Goal: Transaction & Acquisition: Book appointment/travel/reservation

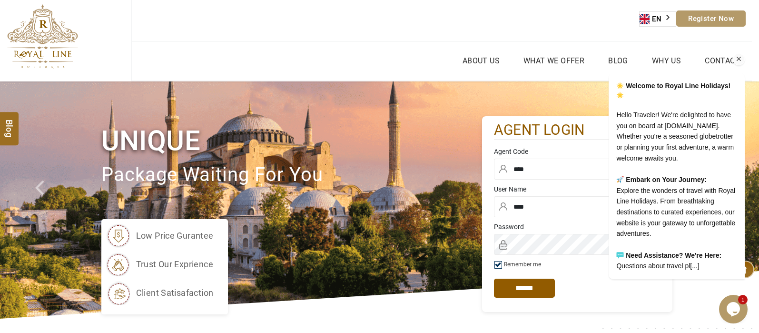
click at [607, 55] on icon "Chat attention grabber" at bounding box center [739, 59] width 9 height 9
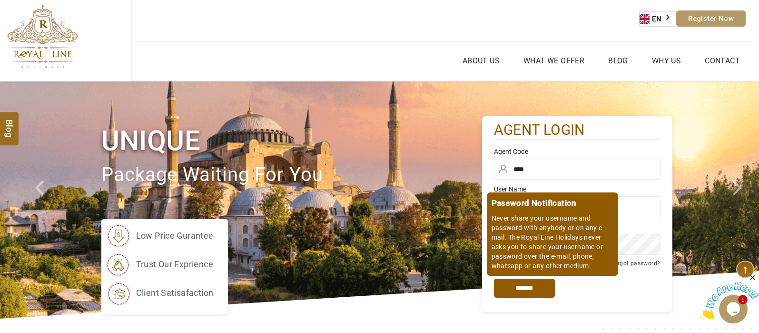
click at [541, 266] on input "*****" at bounding box center [524, 288] width 61 height 19
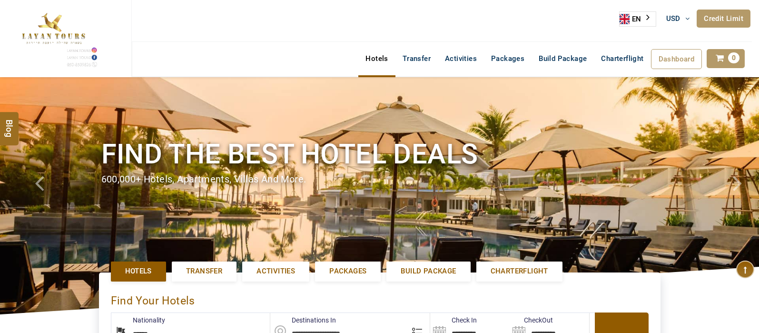
select select "******"
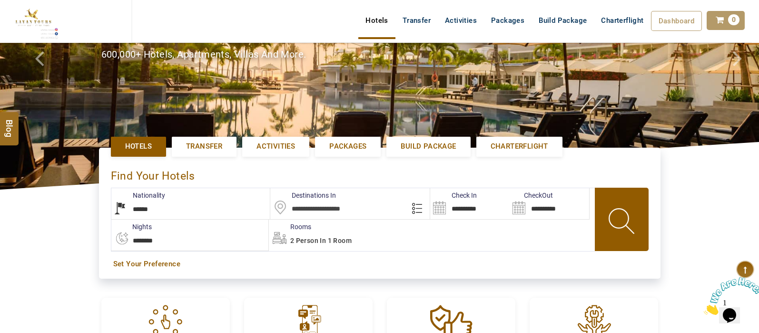
scroll to position [129, 0]
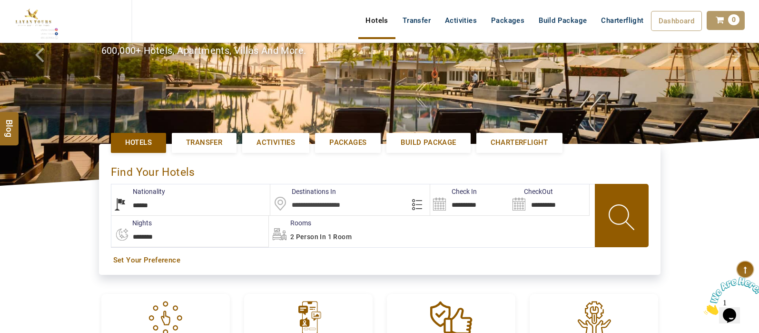
click at [318, 198] on input "text" at bounding box center [349, 199] width 159 height 31
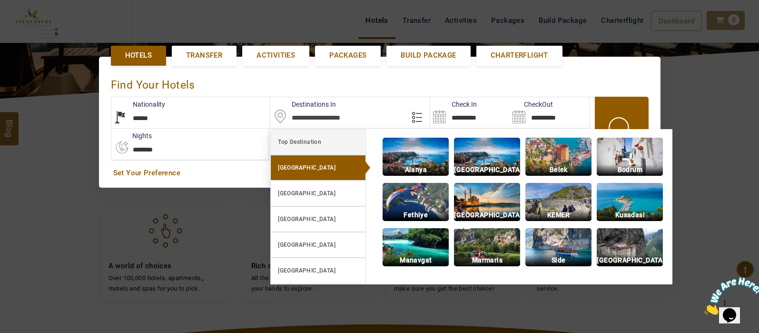
scroll to position [219, 0]
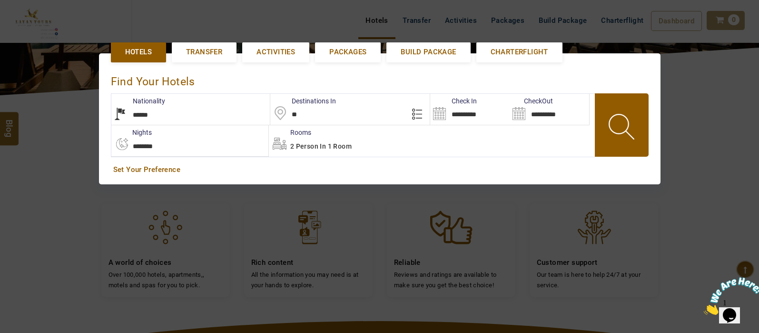
type input "*"
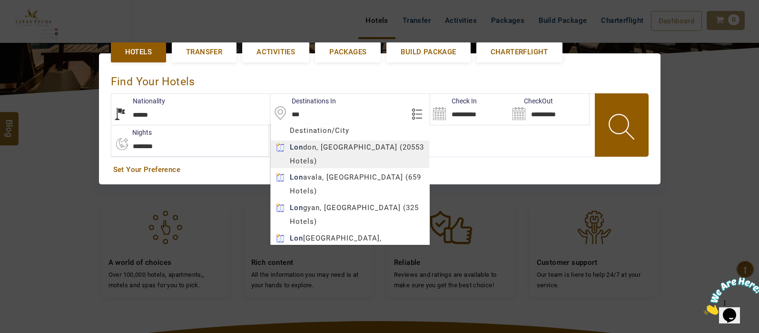
type input "******"
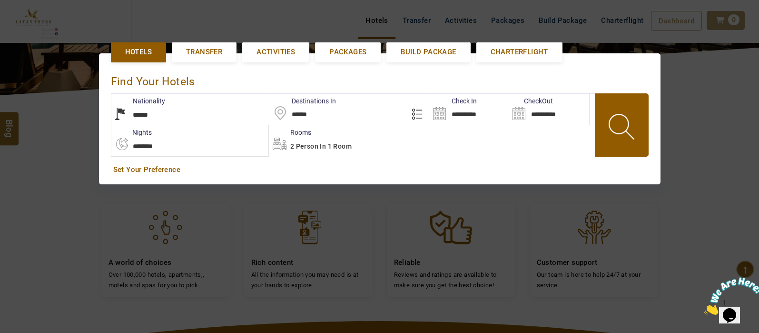
click at [360, 147] on body "SHAHLA BSHARA USD AED AED EUR € USD $ INR ₹ THB ฿ IDR Rp BHD BHD TRY ₺ Credit L…" at bounding box center [379, 175] width 759 height 789
click at [437, 114] on input "**********" at bounding box center [470, 109] width 80 height 31
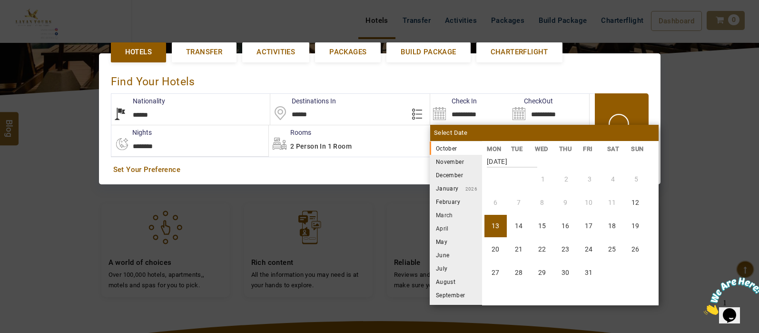
click at [459, 170] on li "December" at bounding box center [456, 174] width 52 height 13
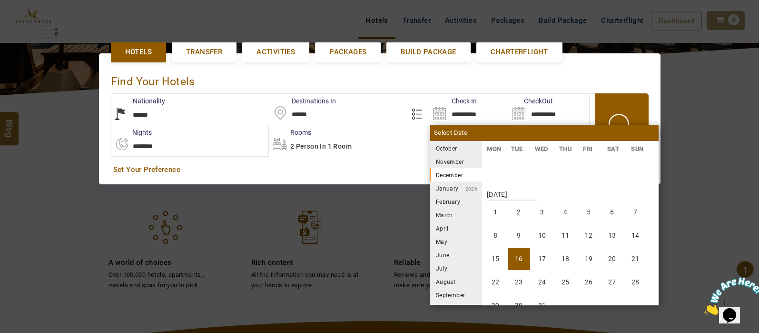
scroll to position [352, 0]
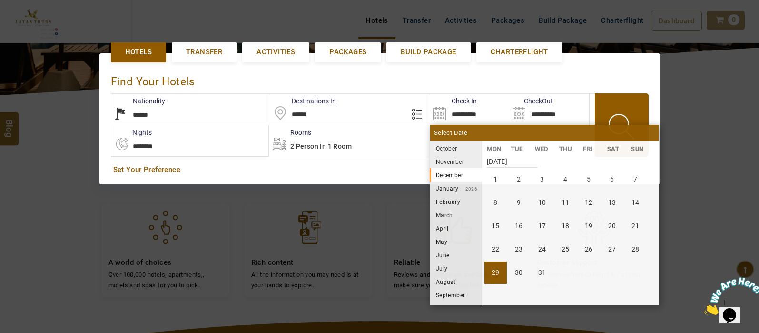
click at [498, 271] on li "29" at bounding box center [496, 272] width 22 height 22
type input "**********"
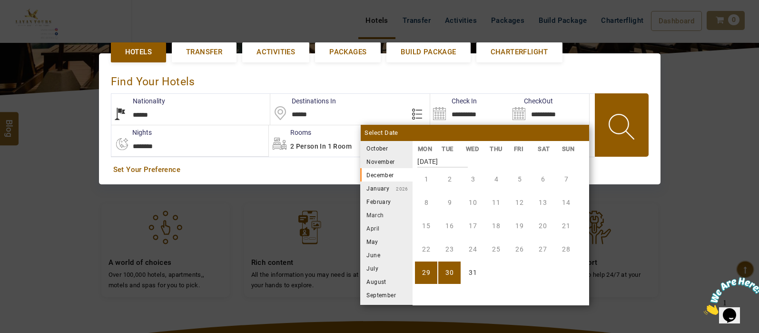
click at [380, 186] on li "January 2026" at bounding box center [386, 187] width 52 height 13
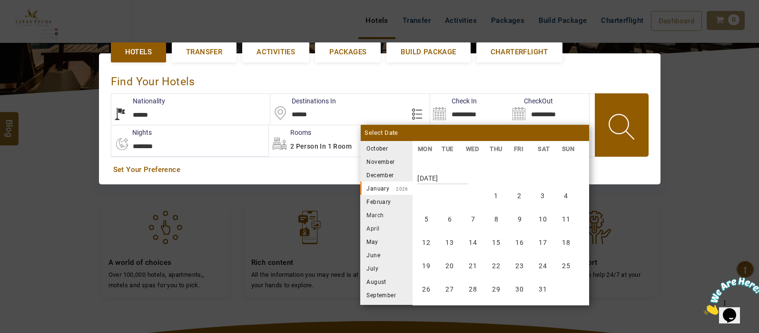
scroll to position [528, 0]
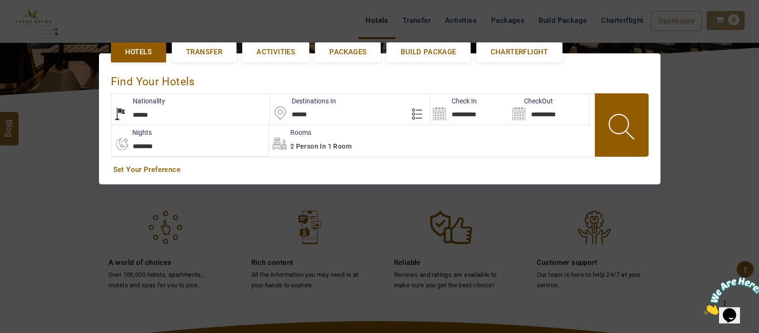
drag, startPoint x: 560, startPoint y: 180, endPoint x: 583, endPoint y: 139, distance: 47.1
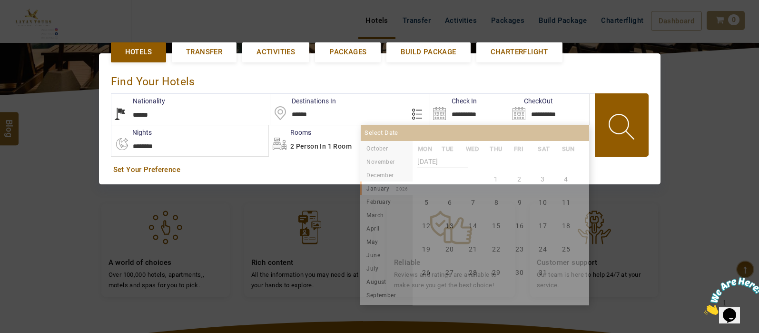
click at [520, 109] on input "**********" at bounding box center [550, 109] width 80 height 31
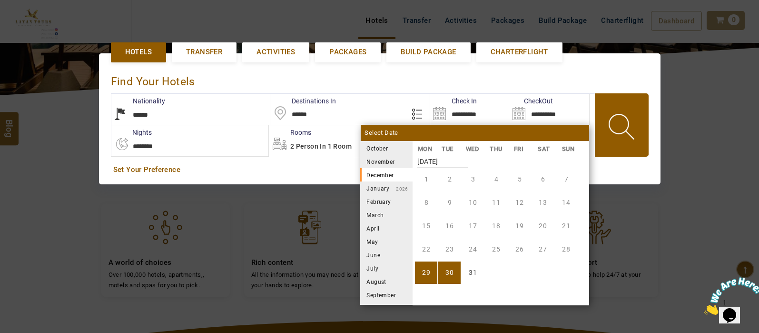
click at [387, 189] on li "January 2026" at bounding box center [386, 187] width 52 height 13
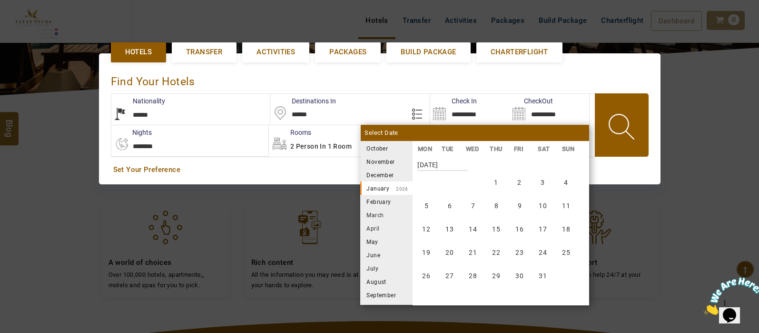
scroll to position [528, 0]
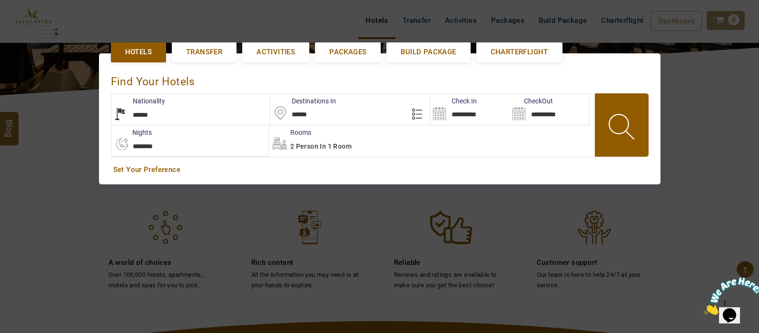
drag, startPoint x: 563, startPoint y: 177, endPoint x: 597, endPoint y: 173, distance: 34.0
click at [597, 173] on link "Set Your Preference" at bounding box center [379, 170] width 533 height 10
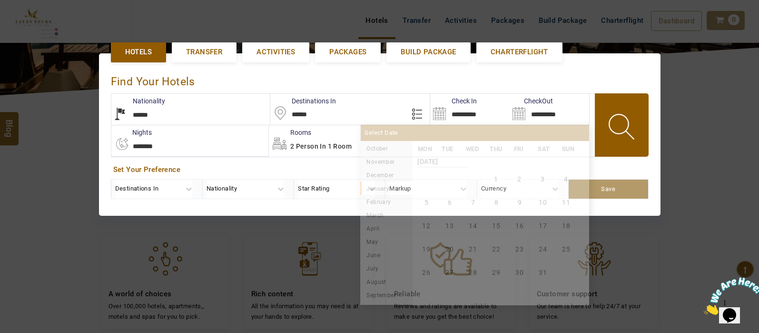
click at [522, 113] on input "**********" at bounding box center [550, 109] width 80 height 31
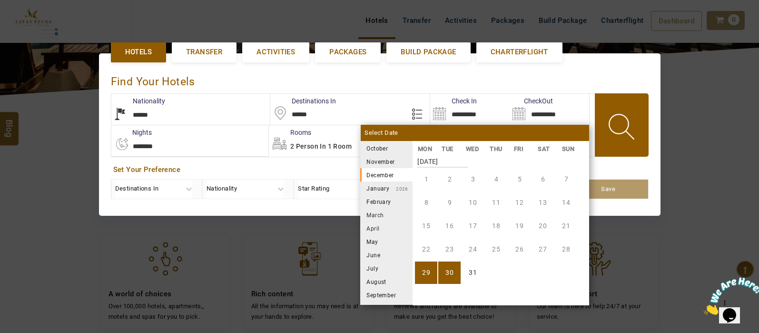
click at [374, 185] on li "January 2026" at bounding box center [386, 187] width 52 height 13
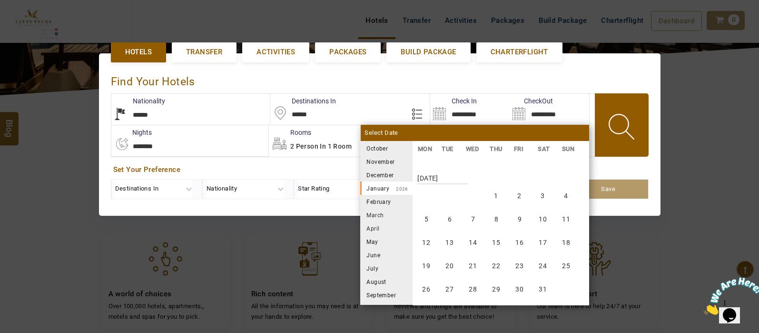
scroll to position [528, 0]
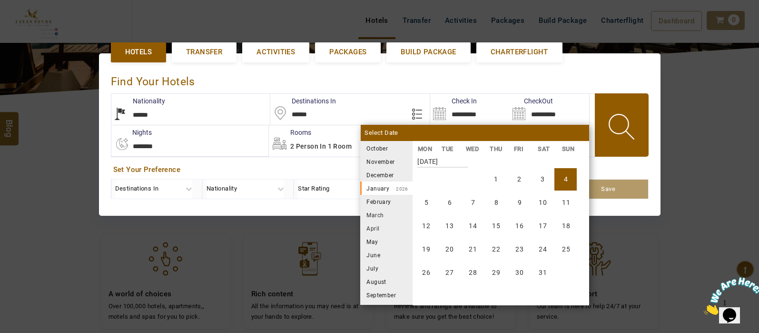
click at [565, 179] on li "4" at bounding box center [566, 179] width 22 height 22
type input "**********"
select select "*"
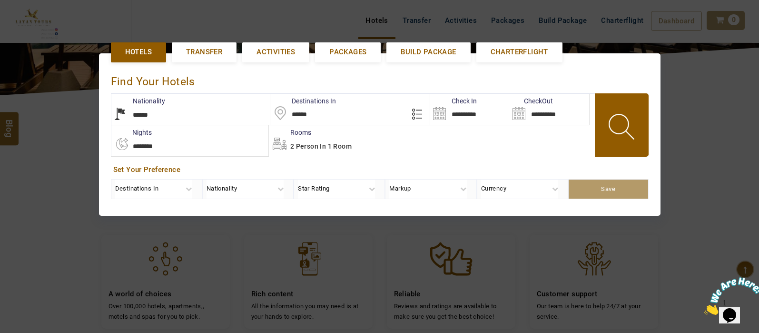
click at [618, 141] on span at bounding box center [622, 128] width 43 height 47
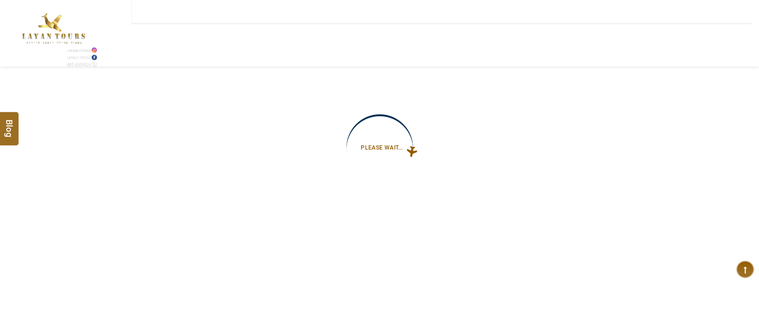
type input "**********"
select select "*"
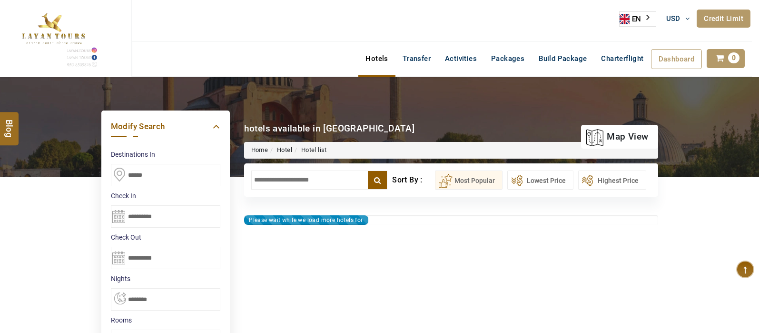
type input "**********"
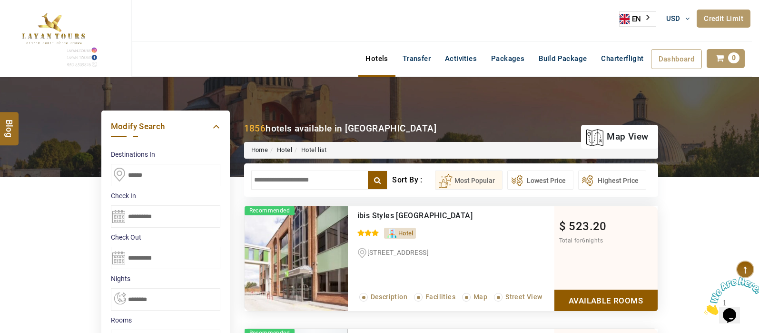
click at [308, 182] on input "text" at bounding box center [319, 179] width 137 height 19
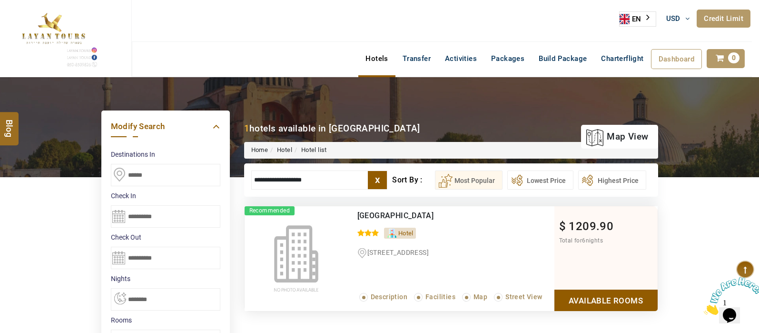
type input "**********"
click at [607, 304] on link "Available Rooms" at bounding box center [606, 299] width 103 height 21
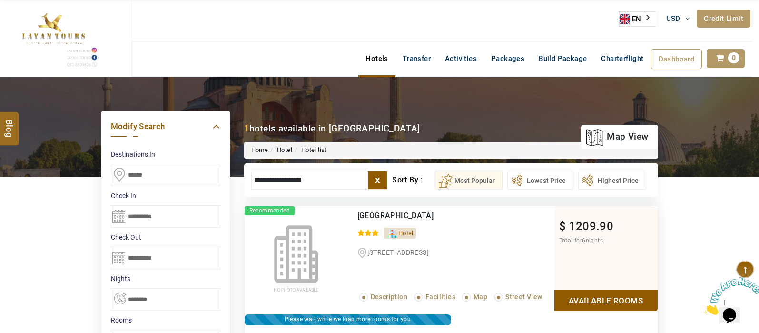
scroll to position [181, 0]
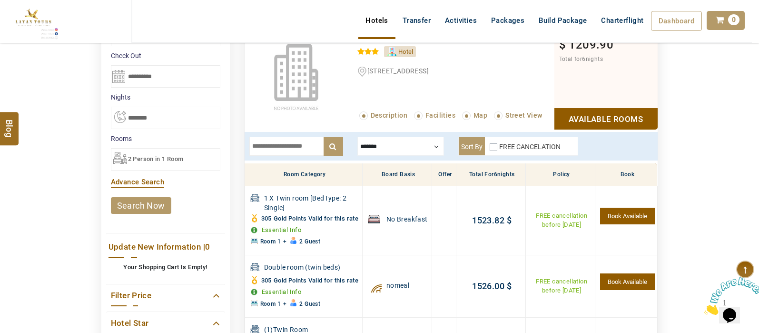
click at [421, 144] on div at bounding box center [401, 146] width 87 height 19
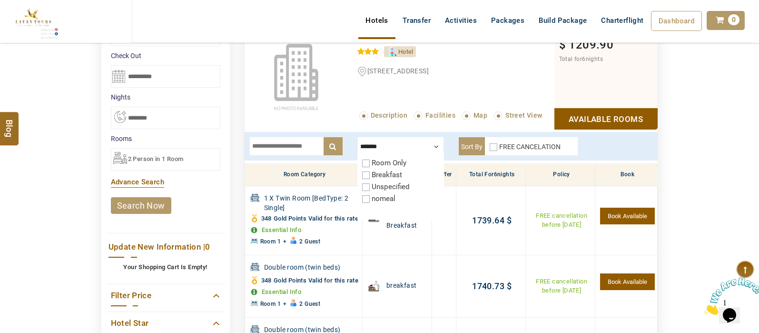
click at [712, 136] on div "DESTINATION + Add Destination Nationality [GEOGRAPHIC_DATA] [DEMOGRAPHIC_DATA] …" at bounding box center [379, 230] width 759 height 668
click at [435, 141] on div at bounding box center [401, 146] width 87 height 19
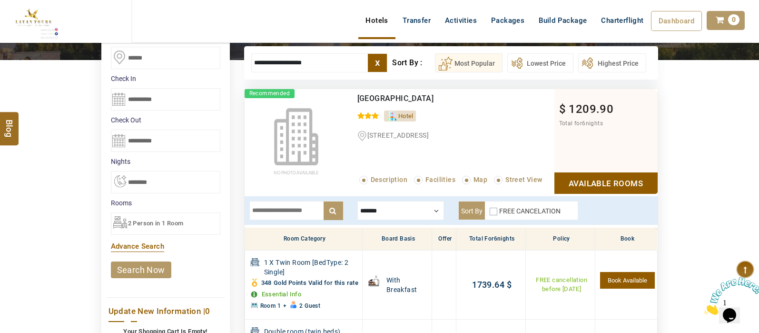
scroll to position [121, 0]
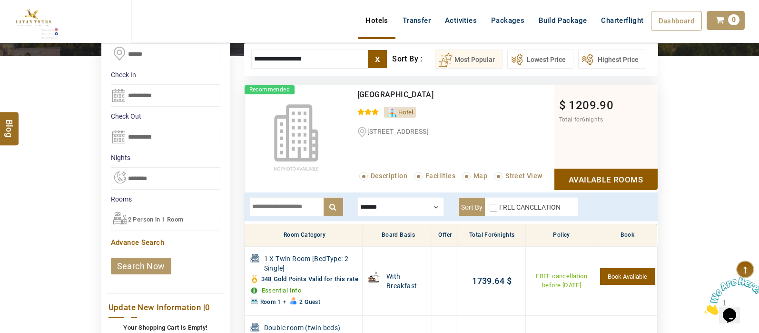
click at [182, 225] on div "2 Person in 1 Room" at bounding box center [166, 220] width 110 height 22
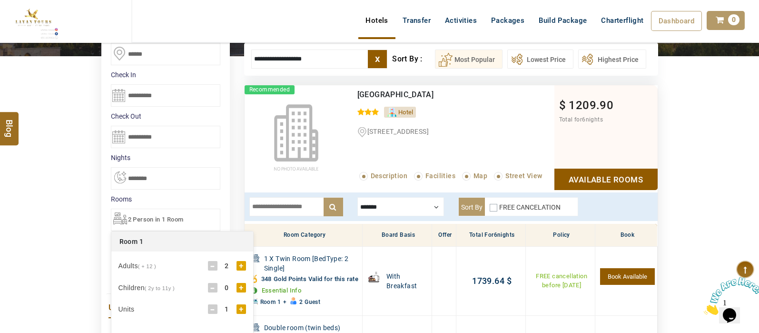
click at [209, 265] on div "-" at bounding box center [213, 266] width 10 height 10
click at [63, 254] on div "DESTINATION + Add Destination Nationality [GEOGRAPHIC_DATA] [DEMOGRAPHIC_DATA] …" at bounding box center [379, 290] width 759 height 668
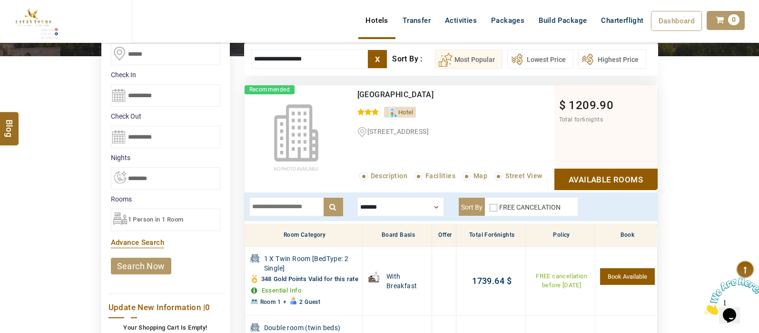
click at [156, 265] on link "search now" at bounding box center [141, 266] width 60 height 17
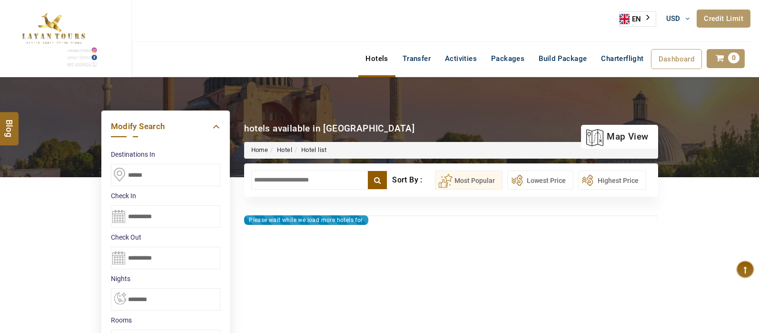
select select "*"
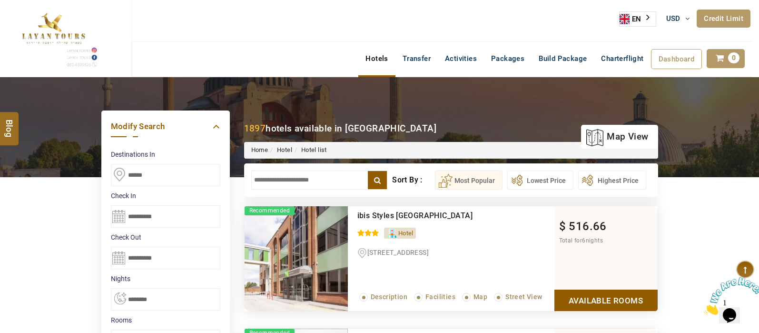
click at [279, 179] on input "text" at bounding box center [319, 179] width 137 height 19
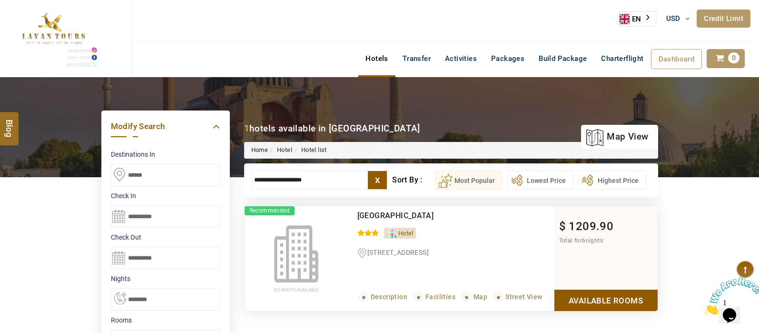
type input "**********"
click at [580, 302] on link "Available Rooms" at bounding box center [606, 299] width 103 height 21
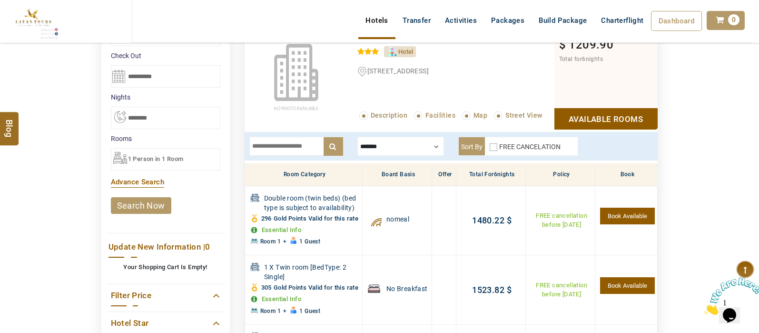
click at [758, 80] on div "DESTINATION + Add Destination Nationality [GEOGRAPHIC_DATA] [DEMOGRAPHIC_DATA] …" at bounding box center [379, 234] width 759 height 676
click at [426, 148] on div at bounding box center [401, 146] width 87 height 19
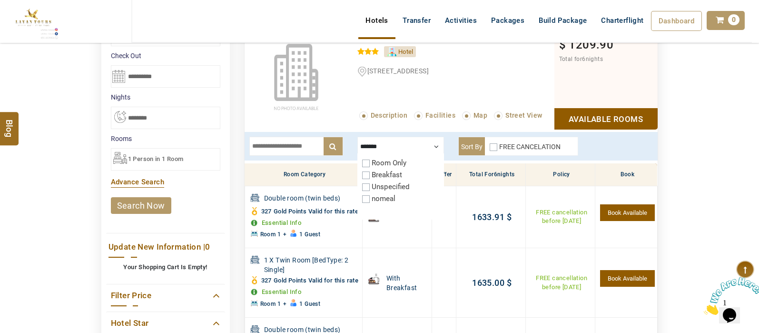
click at [437, 145] on div at bounding box center [401, 146] width 87 height 19
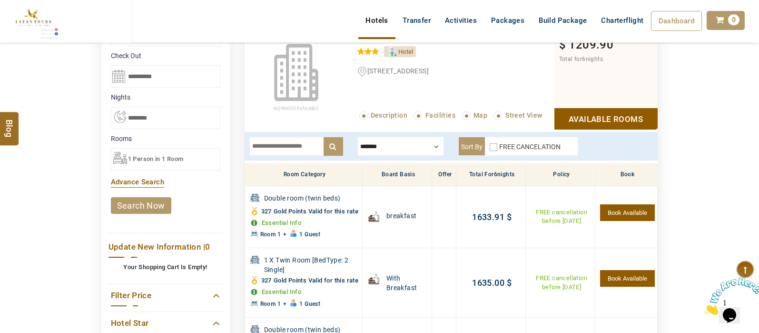
click at [428, 141] on div at bounding box center [401, 146] width 87 height 19
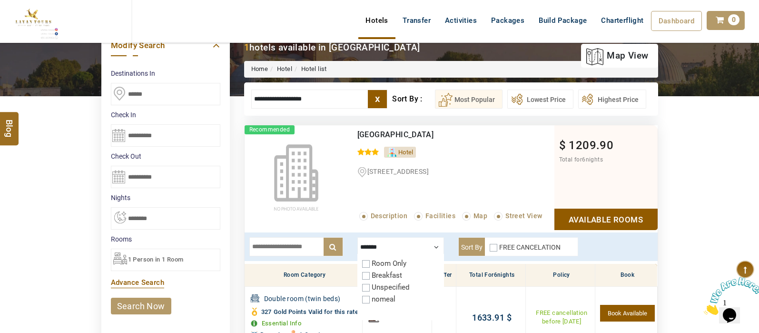
scroll to position [76, 0]
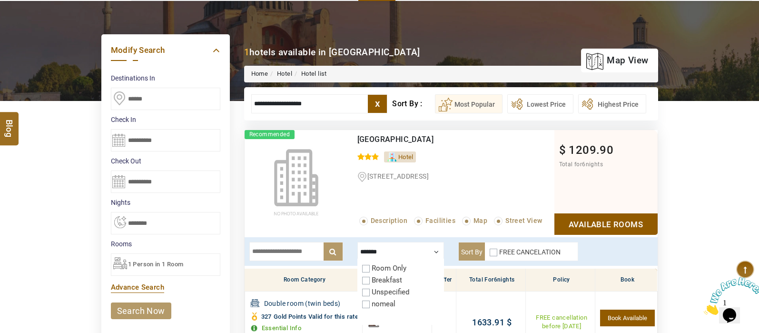
click at [155, 261] on span "1 Person in 1 Room" at bounding box center [156, 263] width 56 height 7
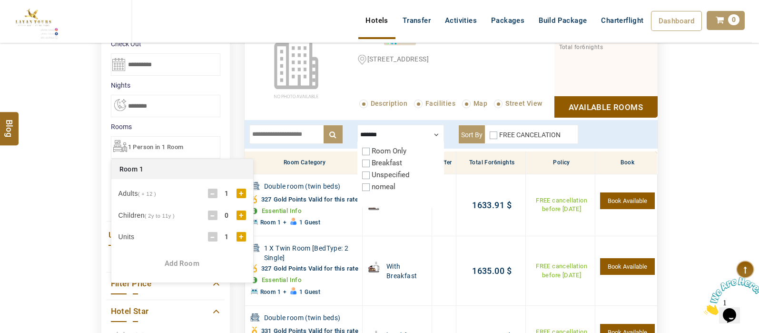
scroll to position [195, 0]
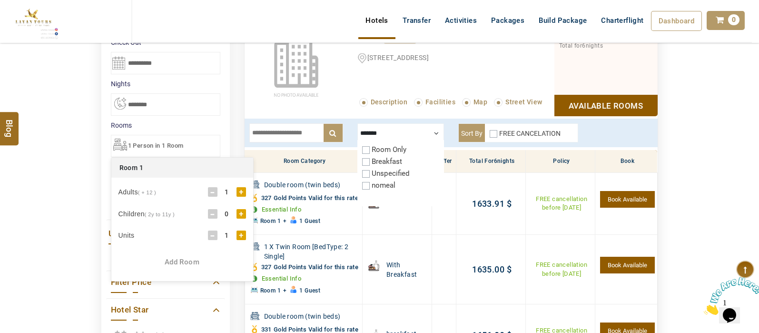
click at [242, 191] on div "+" at bounding box center [242, 192] width 10 height 10
click at [4, 211] on div "DESTINATION + Add Destination Nationality [GEOGRAPHIC_DATA] [DEMOGRAPHIC_DATA] …" at bounding box center [379, 216] width 759 height 668
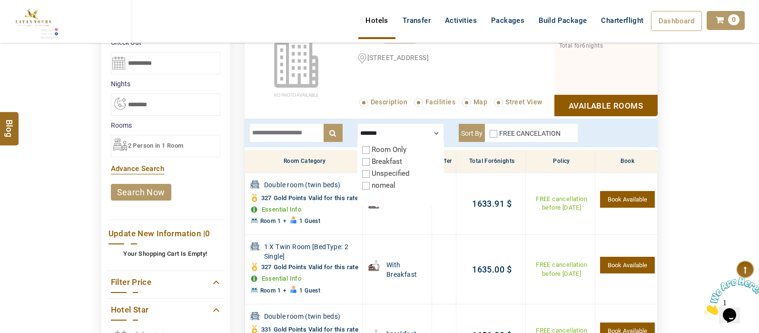
click at [144, 194] on link "search now" at bounding box center [141, 192] width 60 height 17
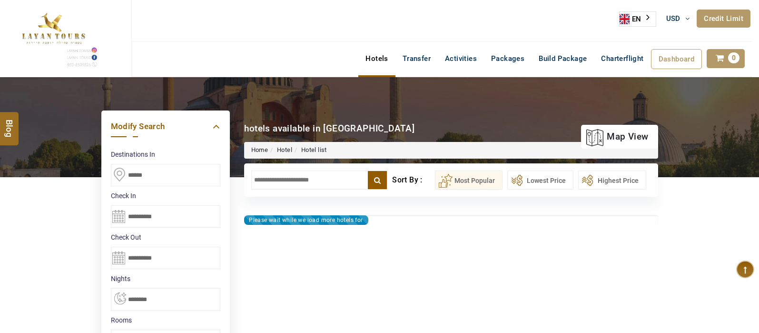
select select "*"
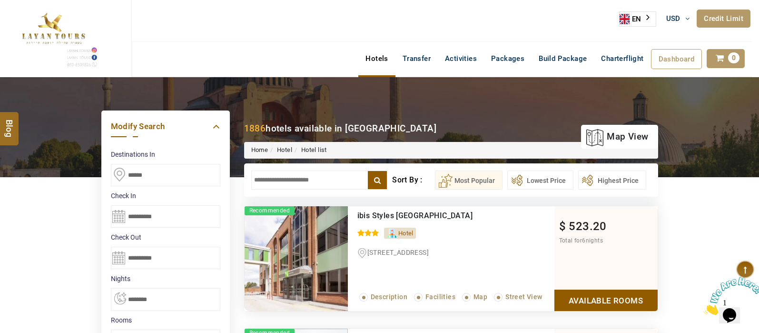
click at [308, 176] on input "text" at bounding box center [319, 179] width 137 height 19
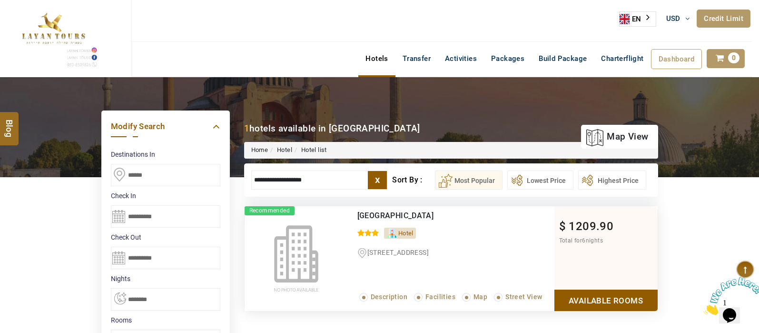
type input "**********"
click at [597, 304] on link "Available Rooms" at bounding box center [606, 299] width 103 height 21
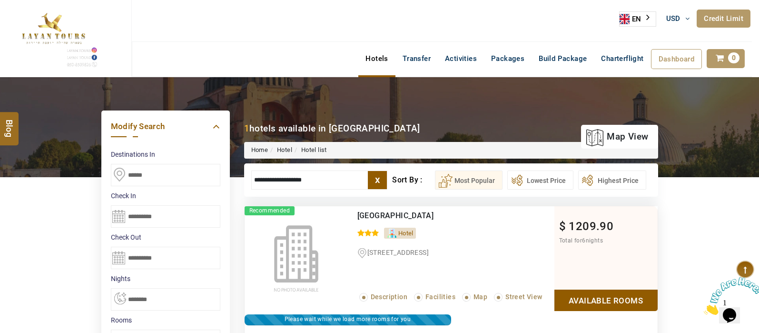
scroll to position [181, 0]
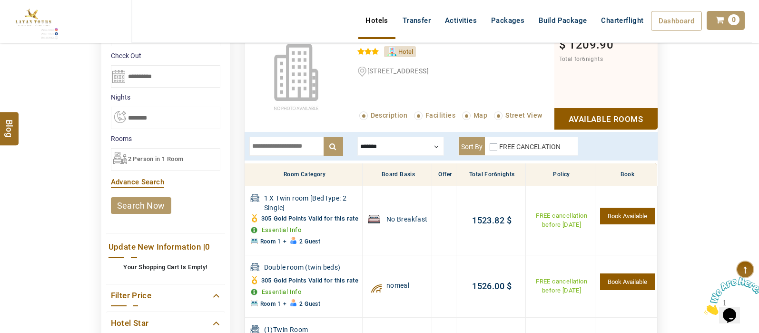
click at [597, 304] on td "Book Available" at bounding box center [627, 286] width 62 height 62
click at [431, 150] on div at bounding box center [401, 146] width 87 height 19
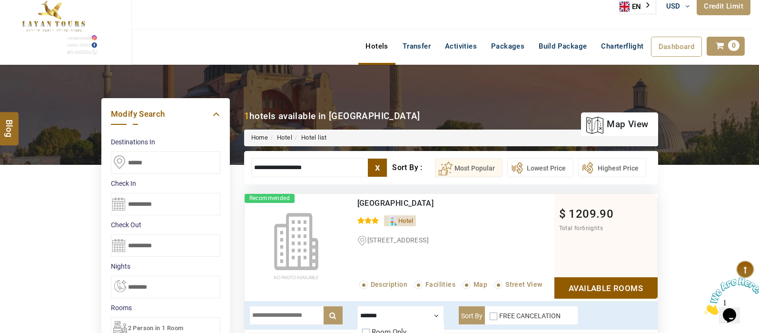
scroll to position [14, 0]
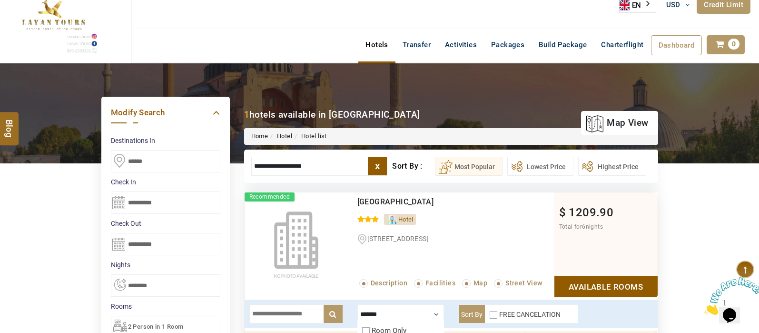
drag, startPoint x: 316, startPoint y: 170, endPoint x: 231, endPoint y: 152, distance: 86.6
click at [231, 152] on div "**********" at bounding box center [379, 149] width 571 height 68
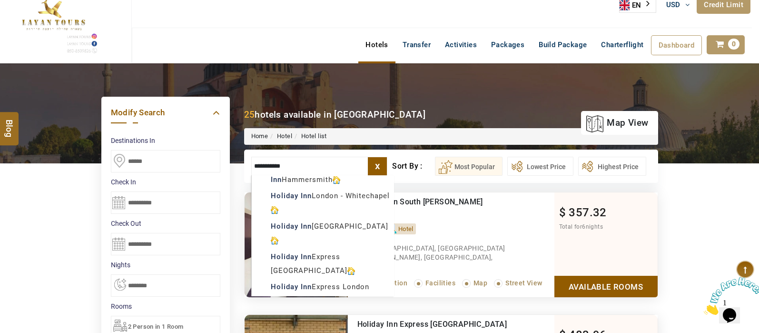
scroll to position [384, 0]
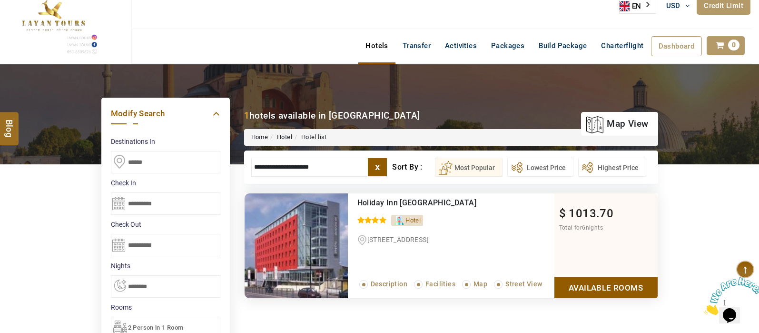
scroll to position [12, 0]
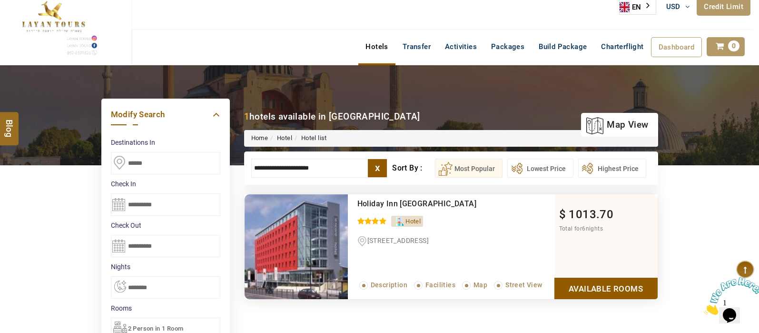
type input "**********"
click at [624, 284] on link "Available Rooms" at bounding box center [606, 288] width 103 height 21
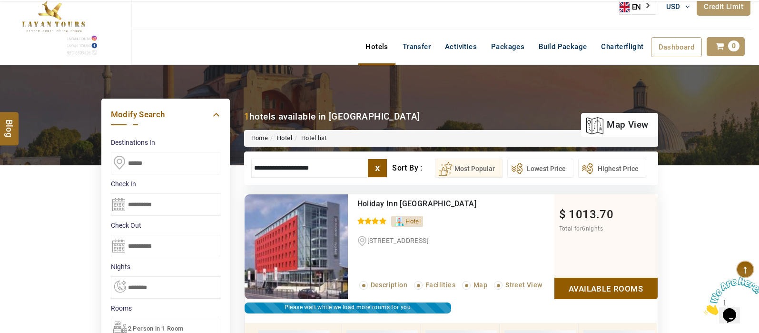
scroll to position [181, 0]
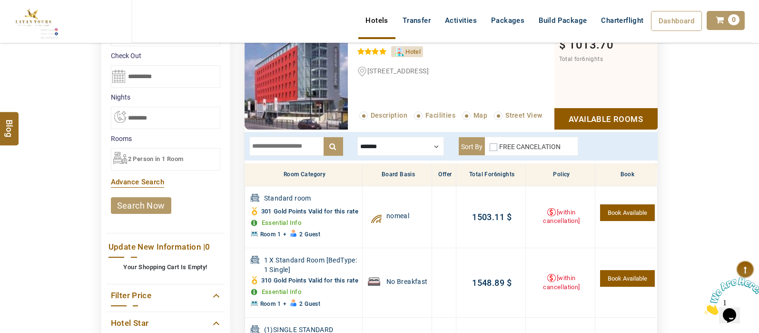
click at [419, 147] on div at bounding box center [401, 146] width 87 height 19
click at [431, 139] on div at bounding box center [401, 146] width 87 height 19
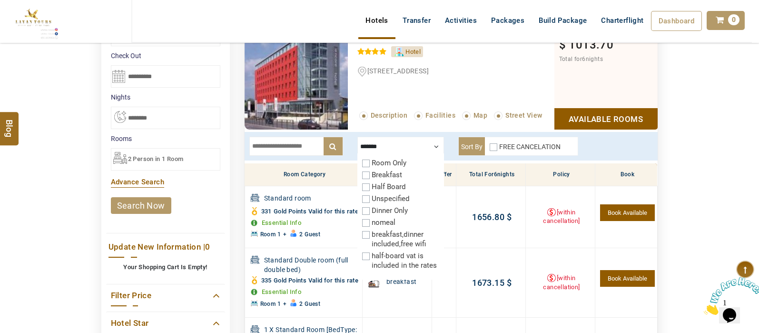
click at [695, 140] on div "DESTINATION + Add Destination Nationality [GEOGRAPHIC_DATA] [DEMOGRAPHIC_DATA] …" at bounding box center [379, 234] width 759 height 676
click at [431, 144] on div at bounding box center [401, 146] width 87 height 19
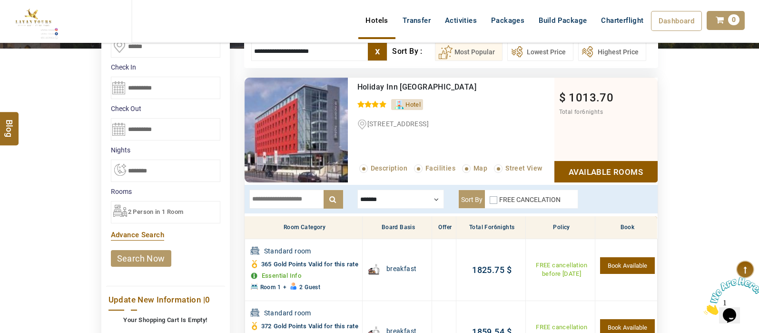
scroll to position [133, 0]
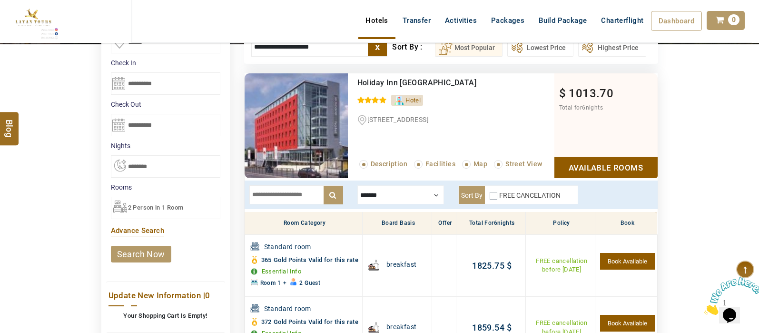
drag, startPoint x: 757, startPoint y: 91, endPoint x: 755, endPoint y: 80, distance: 11.7
click at [755, 80] on div "DESTINATION + Add Destination Nationality [GEOGRAPHIC_DATA] [DEMOGRAPHIC_DATA] …" at bounding box center [379, 274] width 759 height 661
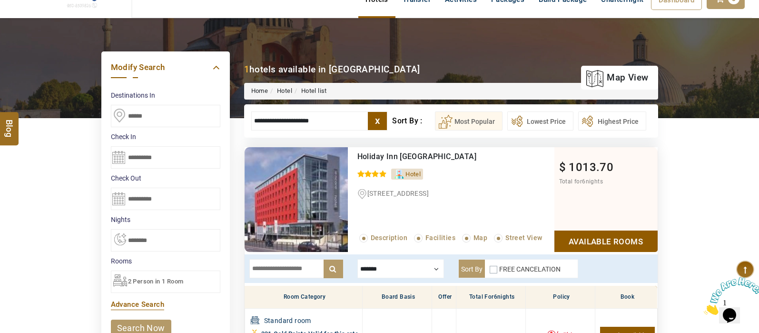
scroll to position [60, 0]
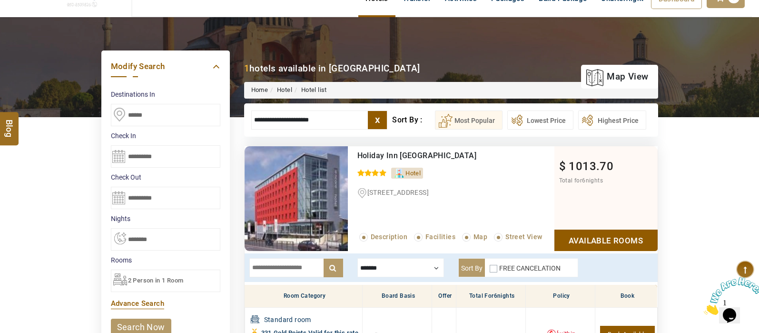
drag, startPoint x: 343, startPoint y: 116, endPoint x: 182, endPoint y: 132, distance: 161.3
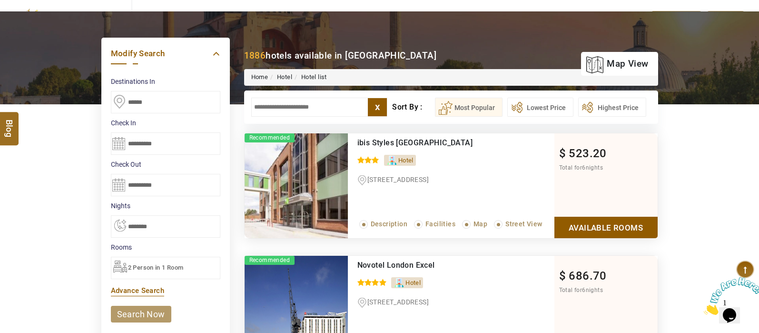
scroll to position [87, 0]
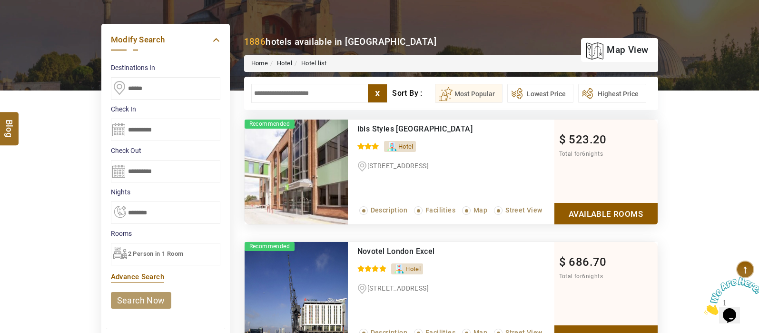
click at [309, 97] on input "text" at bounding box center [319, 93] width 137 height 19
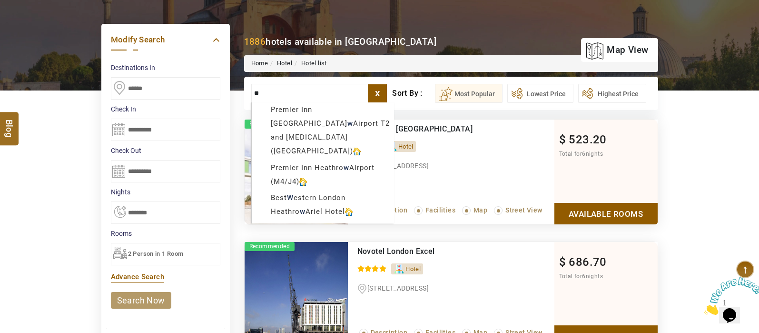
scroll to position [0, 0]
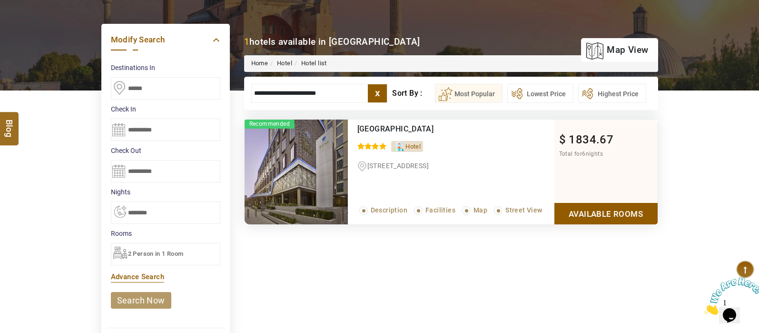
drag, startPoint x: 335, startPoint y: 96, endPoint x: 188, endPoint y: 94, distance: 147.6
click at [188, 94] on div "DESTINATION + Add Destination Nationality [GEOGRAPHIC_DATA] [DEMOGRAPHIC_DATA] …" at bounding box center [379, 294] width 759 height 608
type input "*"
drag, startPoint x: 262, startPoint y: 92, endPoint x: 221, endPoint y: 92, distance: 40.5
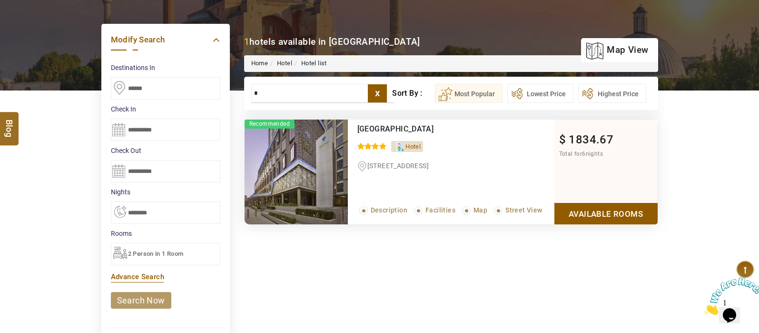
click at [221, 92] on div "DESTINATION + Add Destination Nationality [GEOGRAPHIC_DATA] [DEMOGRAPHIC_DATA] …" at bounding box center [379, 294] width 759 height 608
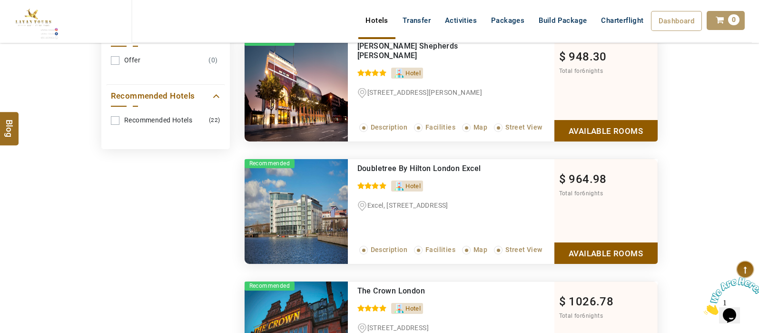
scroll to position [521, 0]
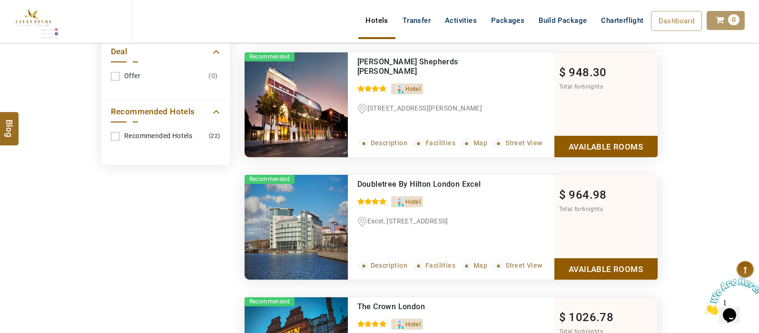
click at [601, 259] on link "Available Rooms" at bounding box center [606, 268] width 103 height 21
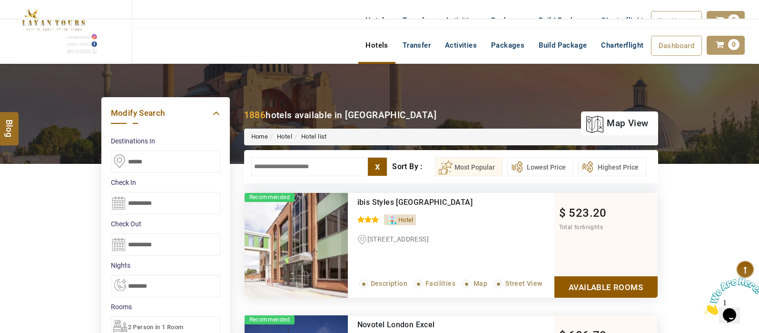
scroll to position [0, 0]
